Goal: Task Accomplishment & Management: Manage account settings

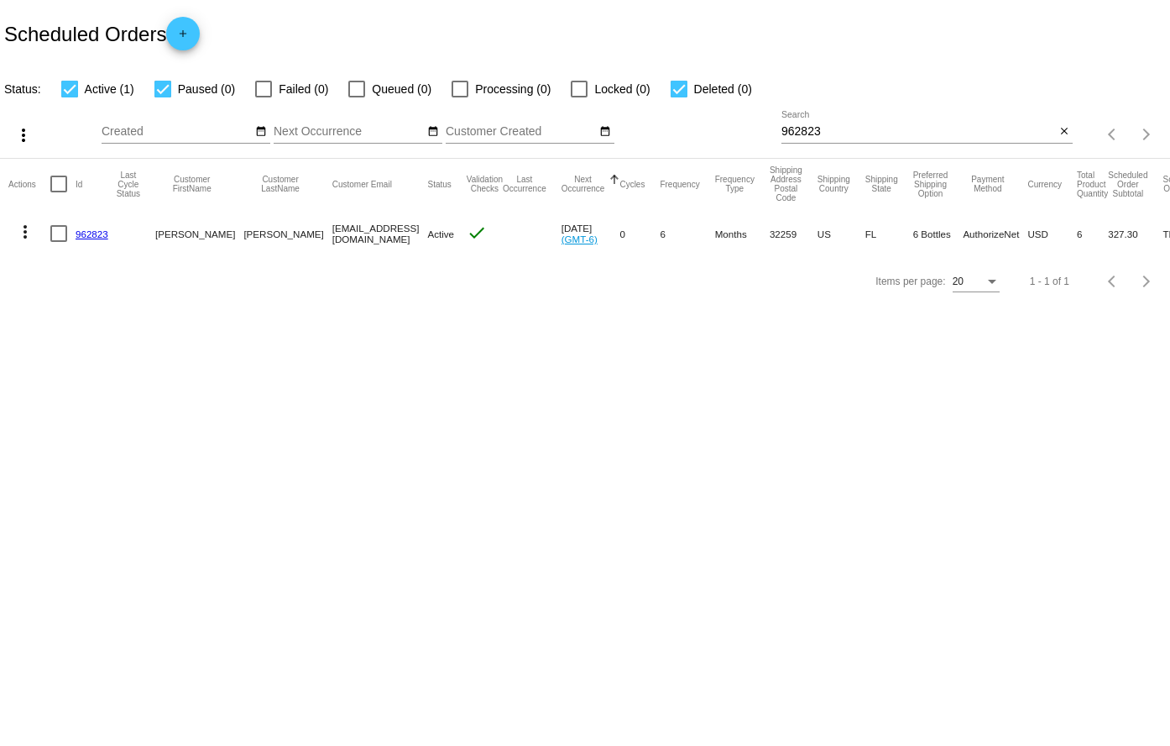
click at [871, 140] on div "962823 Search" at bounding box center [919, 127] width 274 height 33
click at [852, 131] on input "962823" at bounding box center [919, 131] width 274 height 13
paste input "721707"
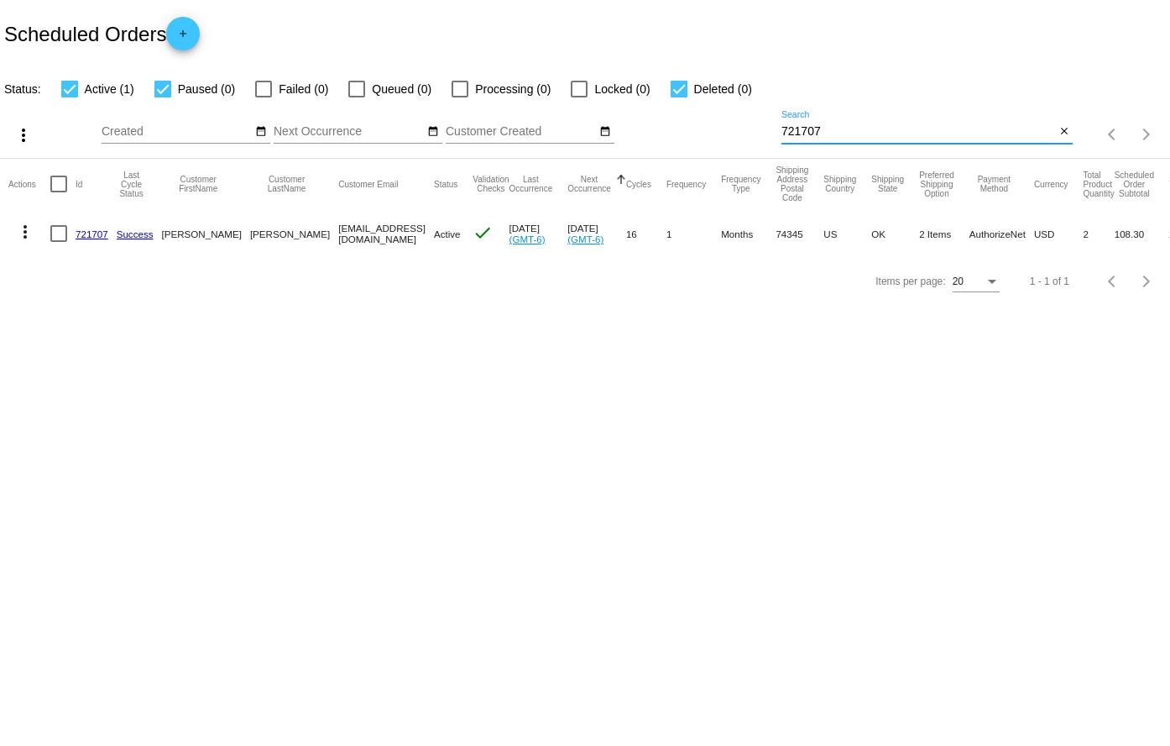
type input "721707"
click at [83, 237] on link "721707" at bounding box center [92, 233] width 33 height 11
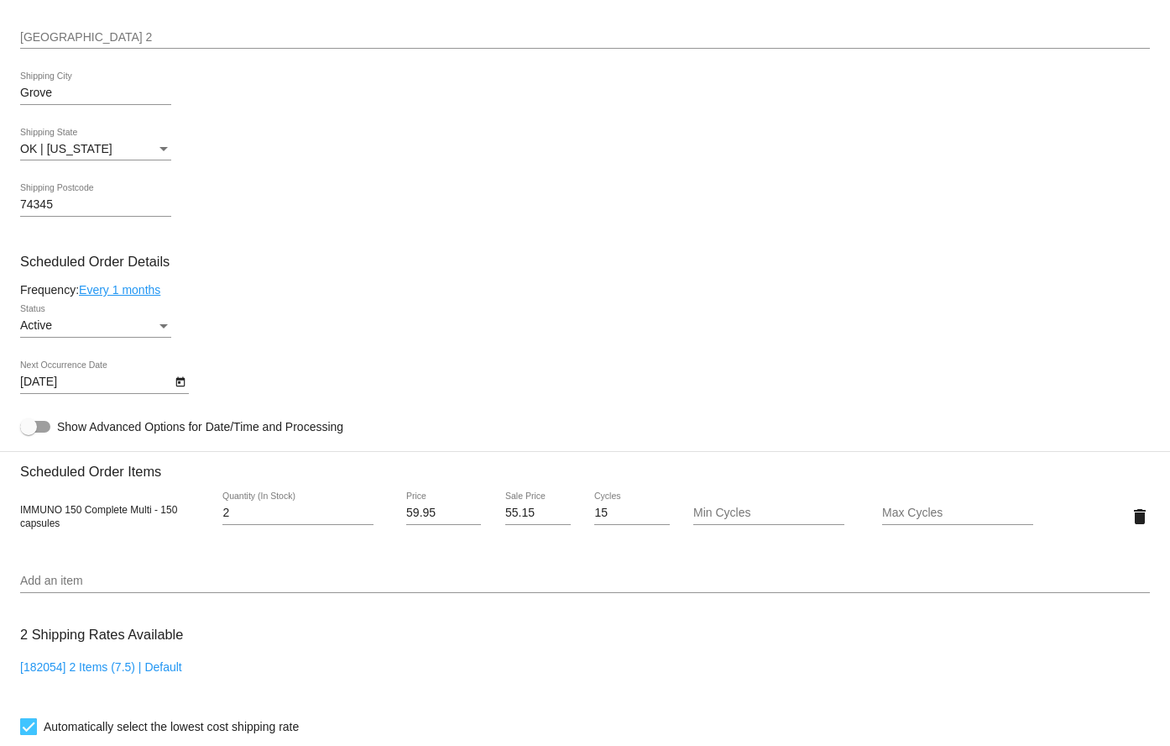
scroll to position [672, 0]
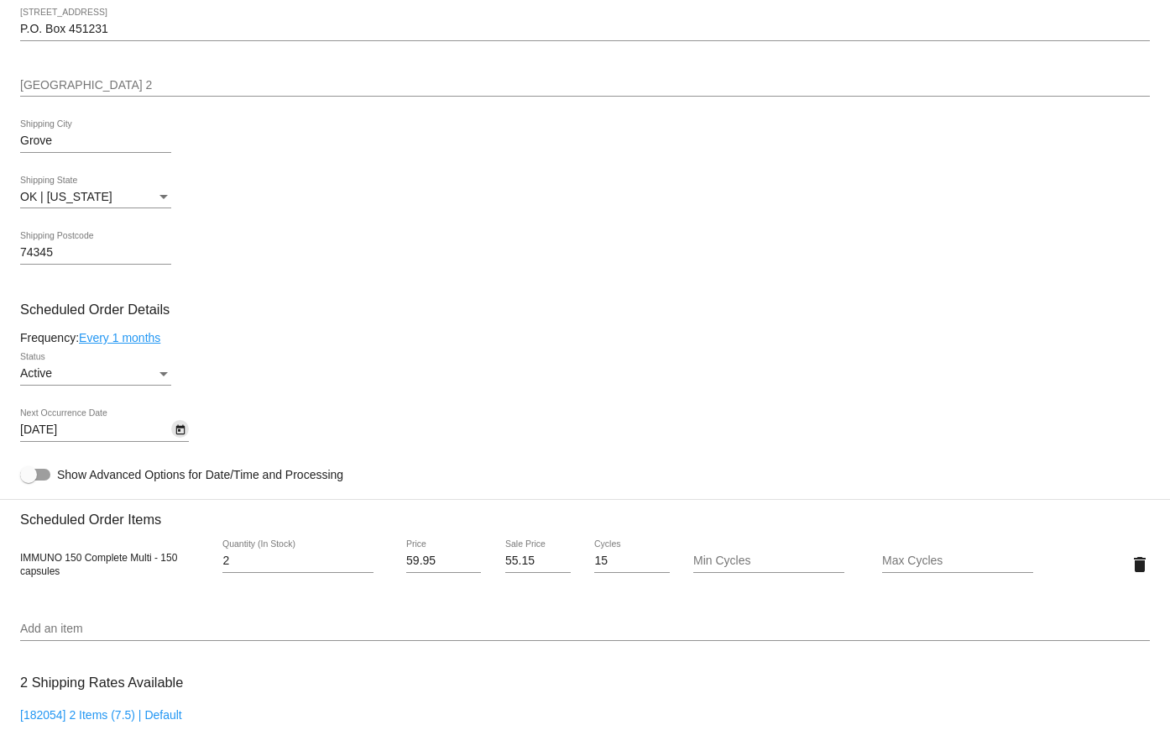
click at [177, 430] on icon "Open calendar" at bounding box center [181, 430] width 12 height 20
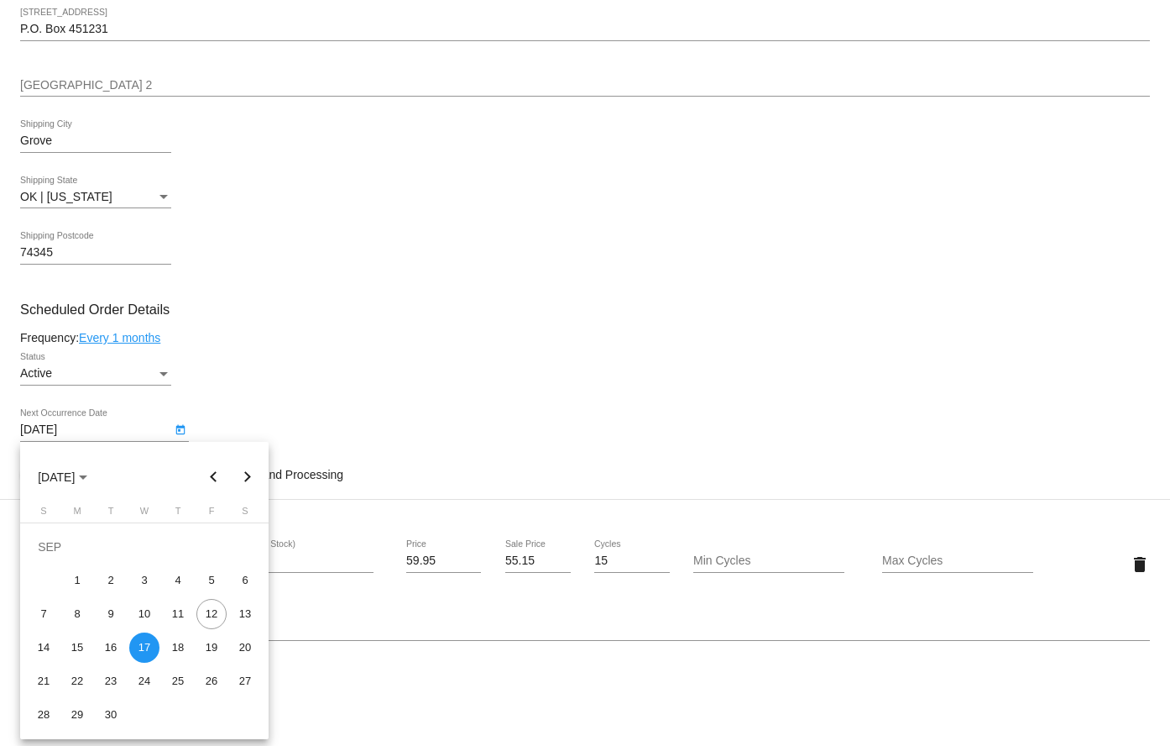
click at [244, 480] on button "Next month" at bounding box center [248, 477] width 34 height 34
click at [211, 610] on div "17" at bounding box center [211, 614] width 30 height 30
type input "[DATE]"
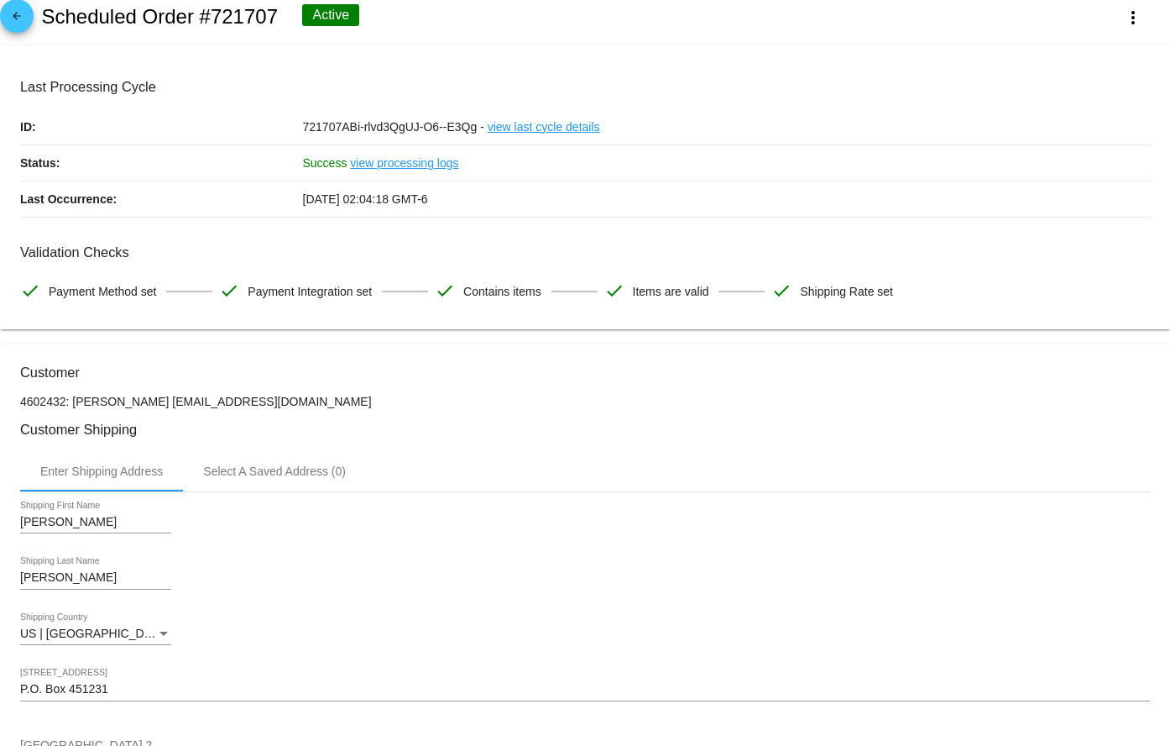
scroll to position [5, 0]
